Goal: Task Accomplishment & Management: Manage account settings

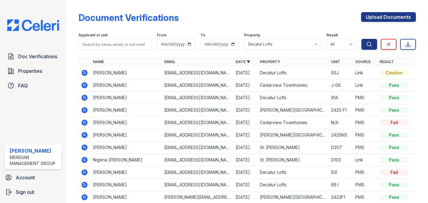
select select "275"
click at [240, 60] on link "Date ▼" at bounding box center [243, 61] width 15 height 5
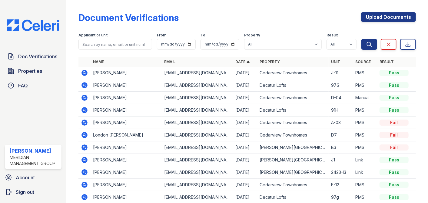
click at [241, 60] on link "Date ▲" at bounding box center [243, 61] width 15 height 5
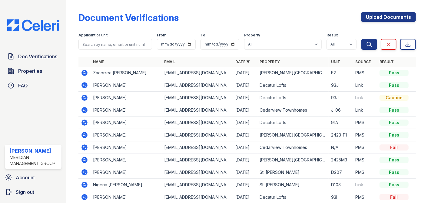
click at [241, 60] on link "Date ▼" at bounding box center [243, 61] width 15 height 5
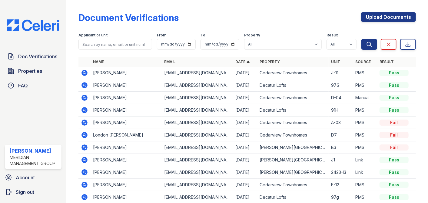
click at [236, 61] on link "Date ▲" at bounding box center [243, 61] width 15 height 5
